Goal: Check status: Check status

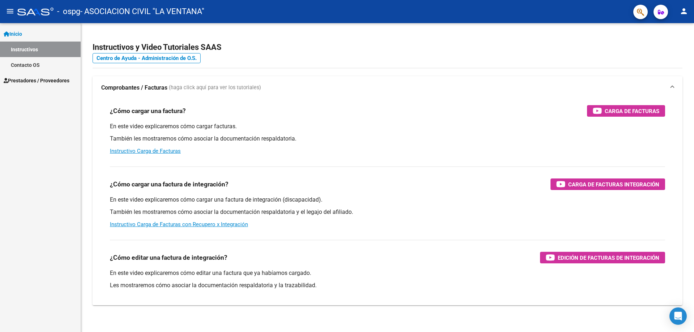
click at [60, 82] on span "Prestadores / Proveedores" at bounding box center [37, 81] width 66 height 8
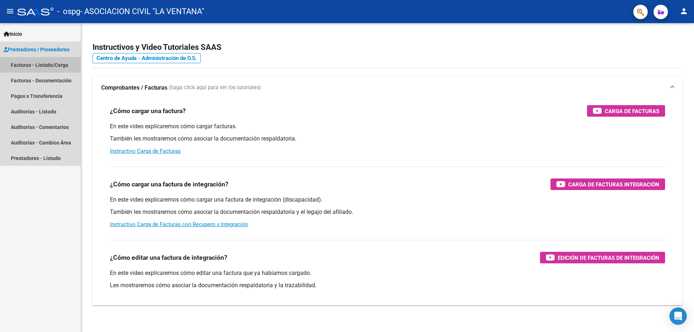
click at [52, 64] on link "Facturas - Listado/Carga" at bounding box center [40, 65] width 81 height 16
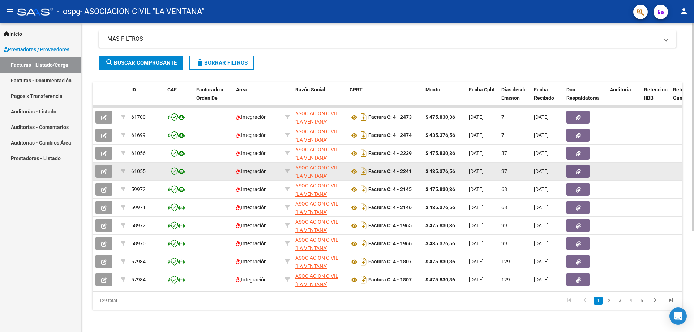
scroll to position [151, 0]
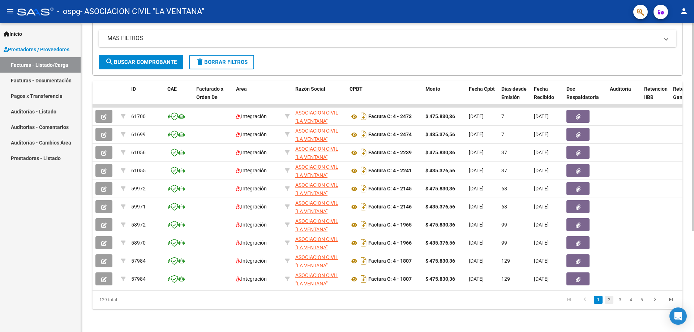
click at [608, 301] on link "2" at bounding box center [609, 300] width 9 height 8
click at [621, 303] on link "3" at bounding box center [620, 300] width 9 height 8
click at [630, 299] on link "4" at bounding box center [630, 300] width 9 height 8
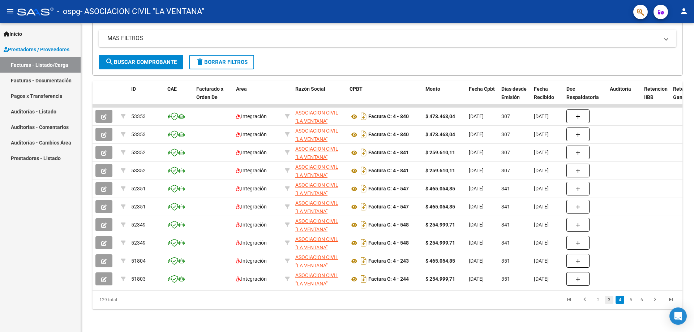
click at [610, 300] on link "3" at bounding box center [609, 300] width 9 height 8
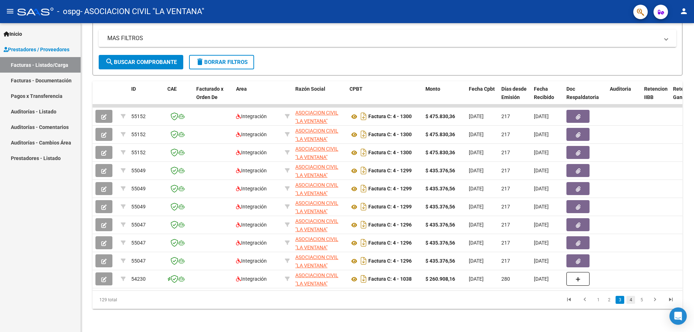
click at [631, 301] on link "4" at bounding box center [630, 300] width 9 height 8
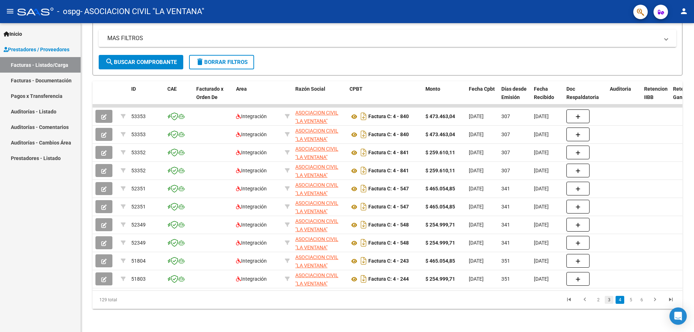
click at [610, 299] on link "3" at bounding box center [609, 300] width 9 height 8
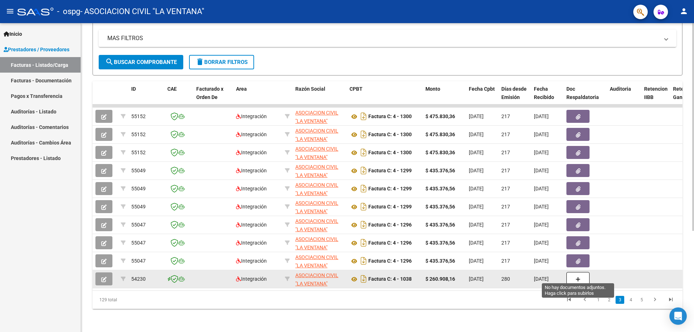
click at [580, 277] on icon "button" at bounding box center [577, 279] width 5 height 5
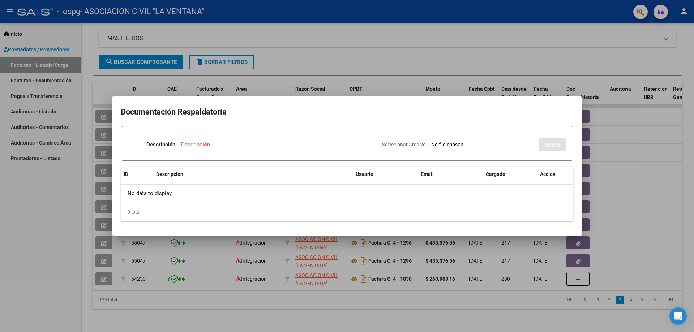
click at [625, 113] on div at bounding box center [347, 166] width 694 height 332
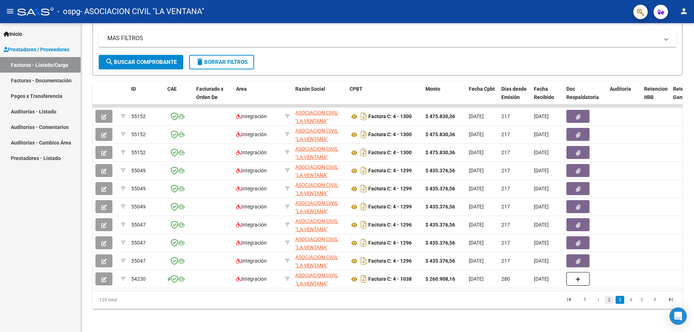
click at [611, 301] on link "2" at bounding box center [609, 300] width 9 height 8
click at [620, 300] on link "3" at bounding box center [620, 300] width 9 height 8
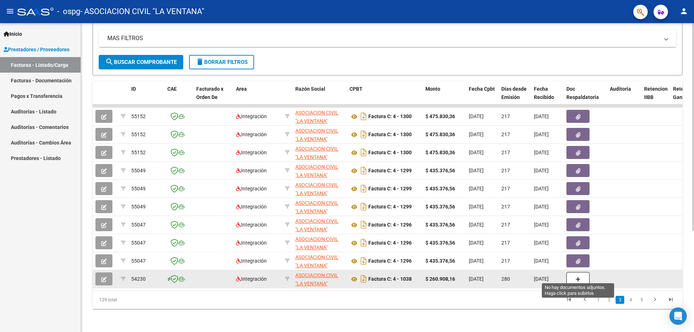
click at [575, 273] on button "button" at bounding box center [577, 279] width 23 height 14
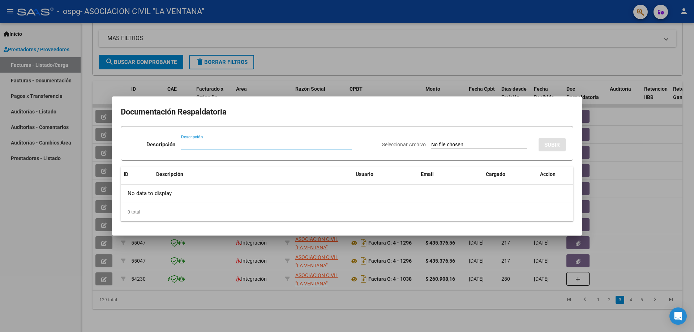
click at [616, 186] on div at bounding box center [347, 166] width 694 height 332
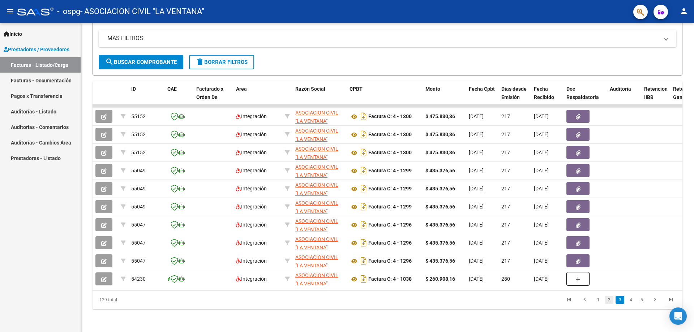
click at [608, 301] on link "2" at bounding box center [609, 300] width 9 height 8
click at [600, 300] on link "1" at bounding box center [598, 300] width 9 height 8
click at [618, 300] on link "3" at bounding box center [620, 300] width 9 height 8
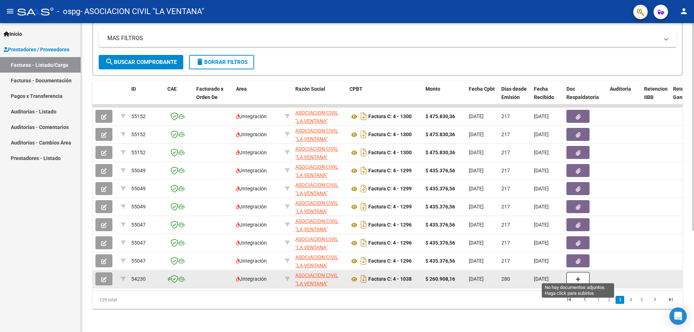
click at [583, 276] on button "button" at bounding box center [577, 279] width 23 height 14
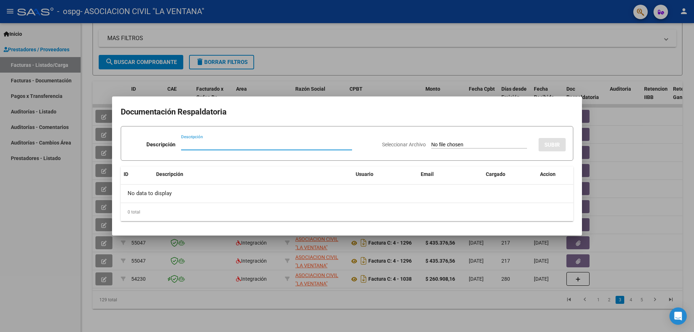
click at [641, 210] on div at bounding box center [347, 166] width 694 height 332
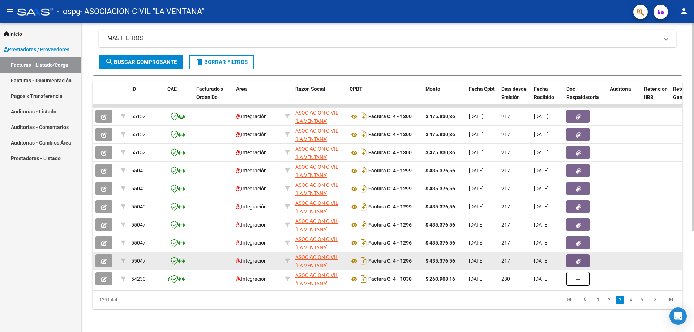
click at [577, 259] on icon "button" at bounding box center [578, 261] width 5 height 5
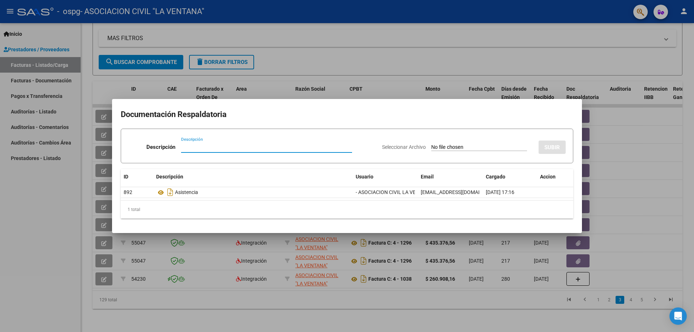
click at [621, 140] on div at bounding box center [347, 166] width 694 height 332
